Goal: Connect with others: Connect with others

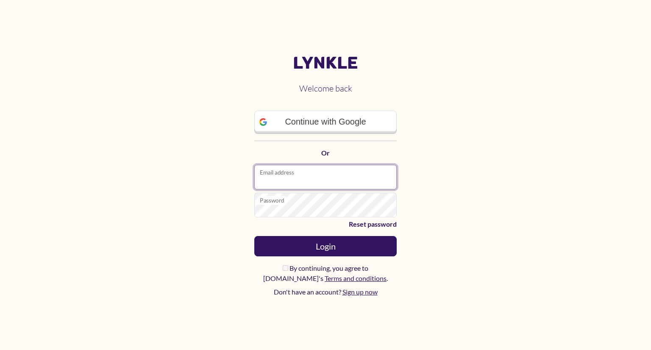
click at [298, 177] on input "Email address" at bounding box center [325, 177] width 142 height 25
type input "**********"
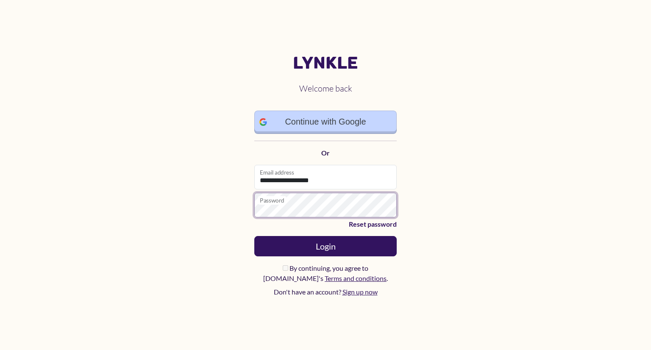
click at [310, 124] on div "**********" at bounding box center [325, 174] width 153 height 257
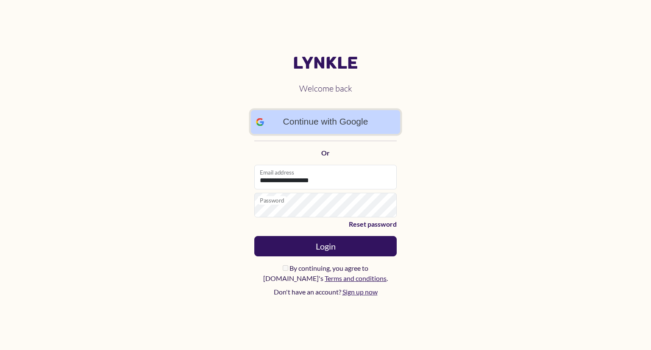
click at [310, 124] on link "Continue with Google" at bounding box center [326, 122] width 150 height 24
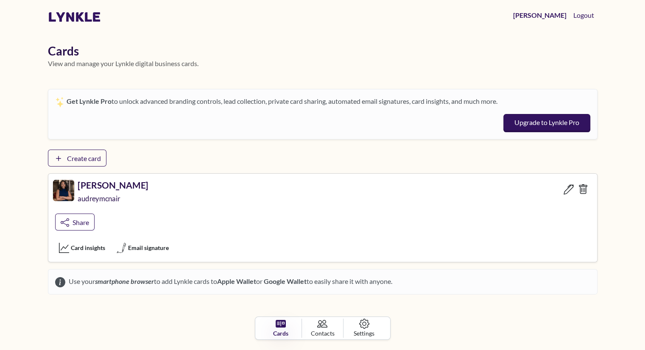
click at [81, 189] on h5 "Audrey McNair" at bounding box center [113, 185] width 70 height 11
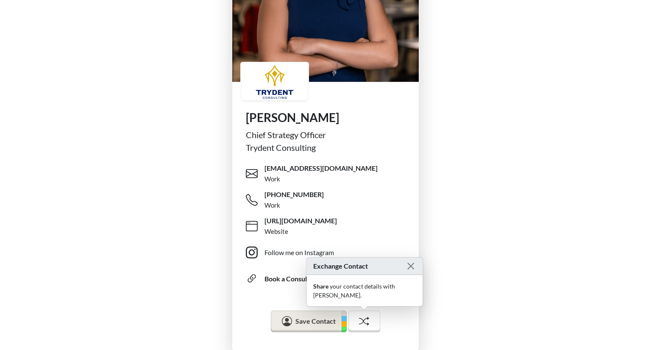
scroll to position [136, 0]
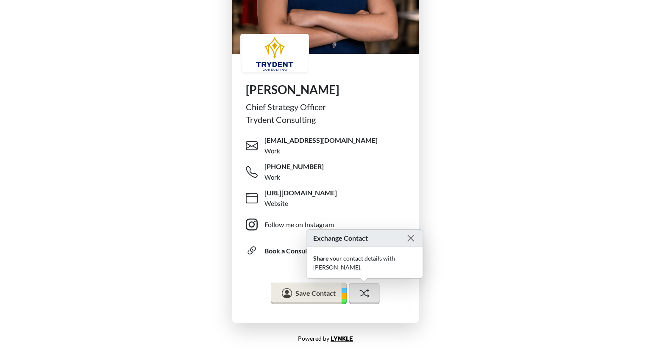
click at [365, 290] on icon at bounding box center [365, 293] width 10 height 10
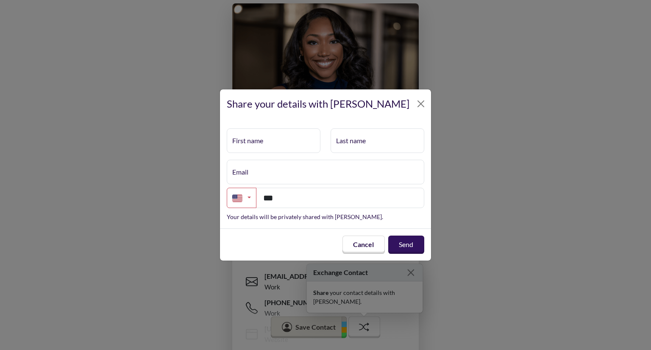
click at [418, 95] on div "Share your details with Audrey" at bounding box center [325, 103] width 211 height 29
click at [417, 108] on button "Close" at bounding box center [421, 104] width 14 height 14
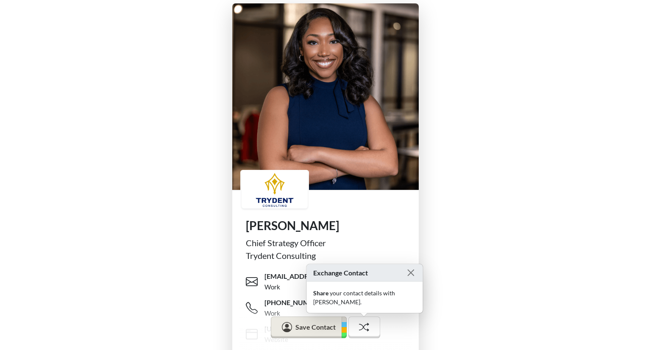
click at [297, 136] on img at bounding box center [325, 96] width 187 height 187
click at [256, 202] on img at bounding box center [275, 190] width 68 height 38
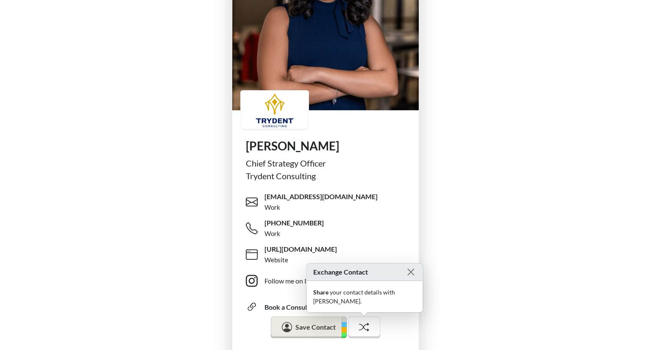
scroll to position [136, 0]
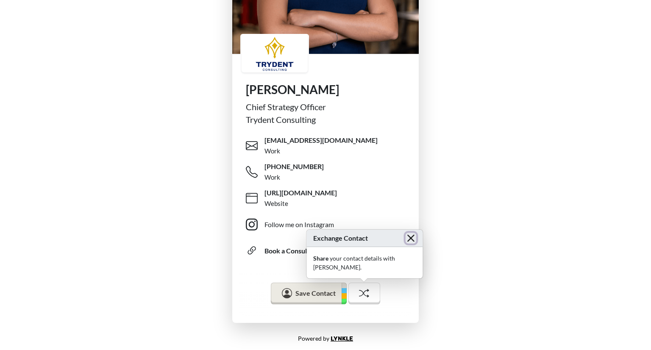
click at [411, 244] on button "Close" at bounding box center [411, 238] width 11 height 11
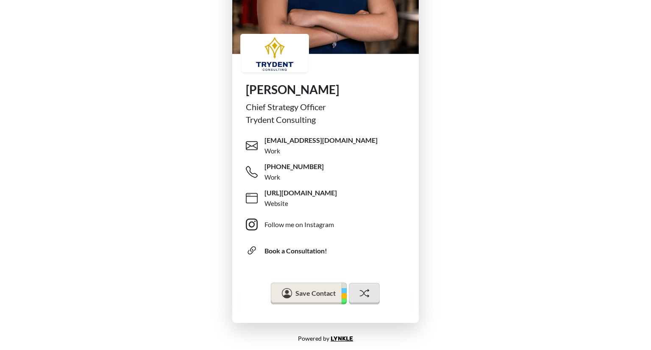
click at [366, 292] on icon at bounding box center [364, 293] width 10 height 10
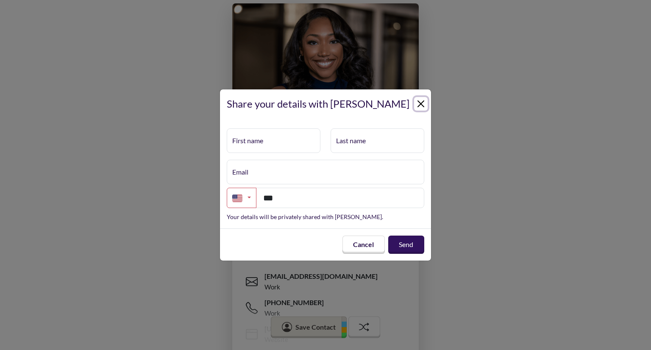
click at [421, 102] on button "Close" at bounding box center [421, 104] width 14 height 14
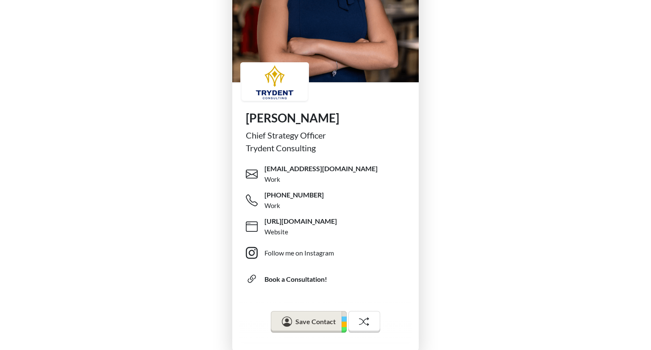
scroll to position [114, 0]
